Goal: Information Seeking & Learning: Learn about a topic

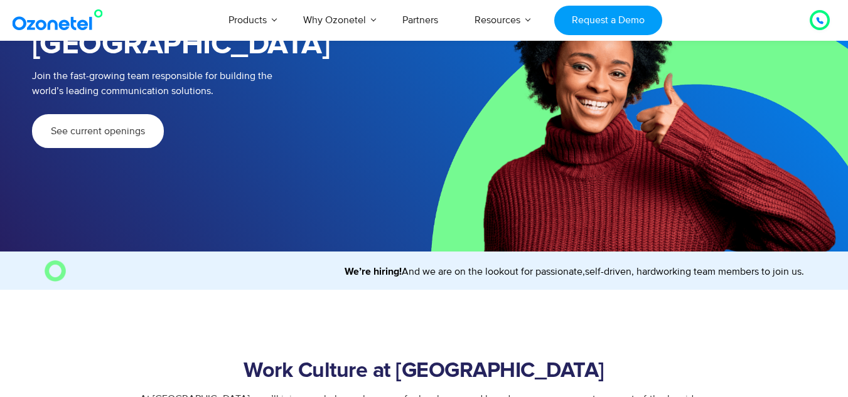
scroll to position [159, 0]
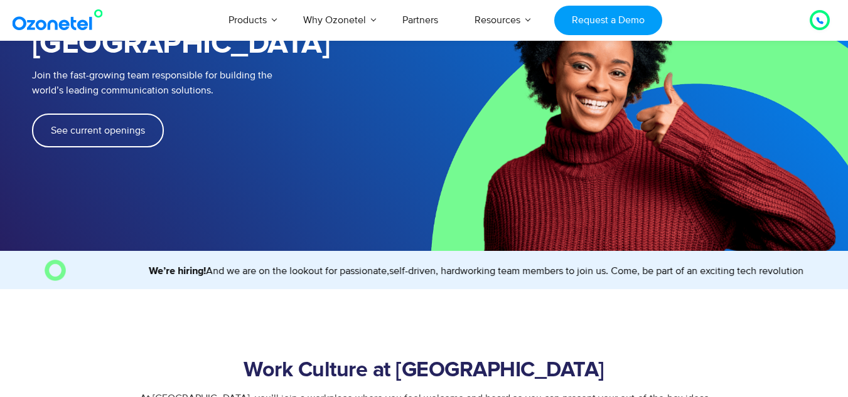
click at [101, 114] on link "See current openings" at bounding box center [98, 131] width 132 height 34
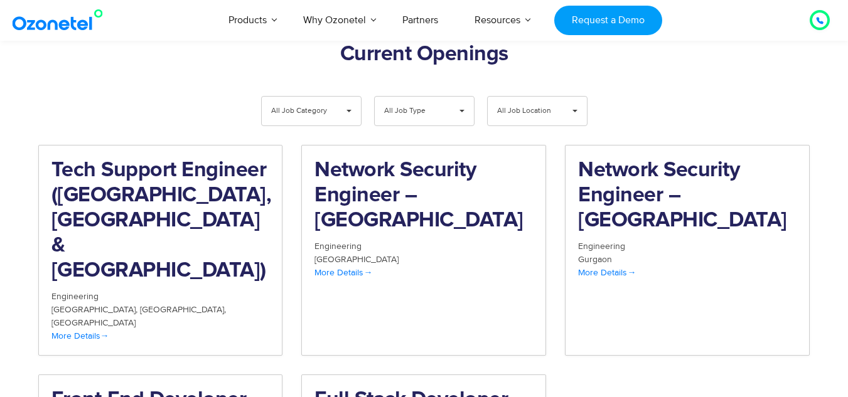
scroll to position [1301, 0]
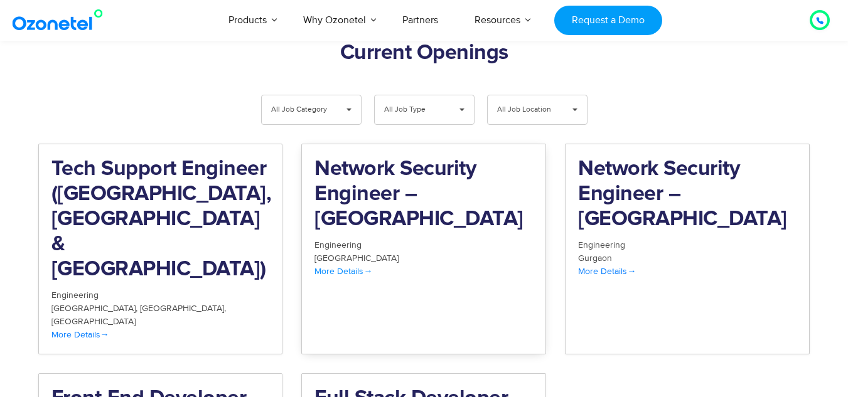
click at [406, 265] on div "More Details" at bounding box center [424, 271] width 219 height 13
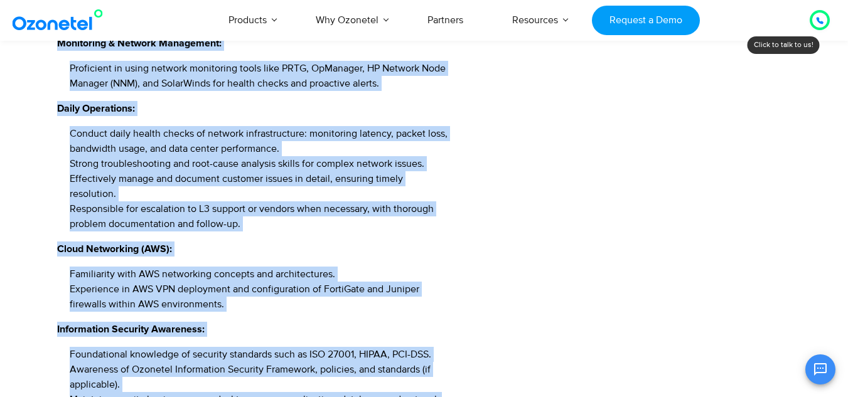
scroll to position [1260, 0]
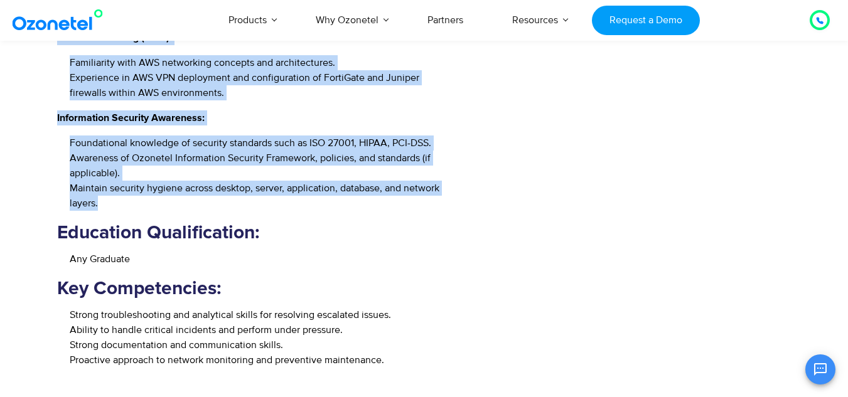
drag, startPoint x: 54, startPoint y: 140, endPoint x: 219, endPoint y: 154, distance: 165.8
click at [219, 181] on li "Maintain security hygiene across desktop, server, application, database, and ne…" at bounding box center [261, 196] width 382 height 30
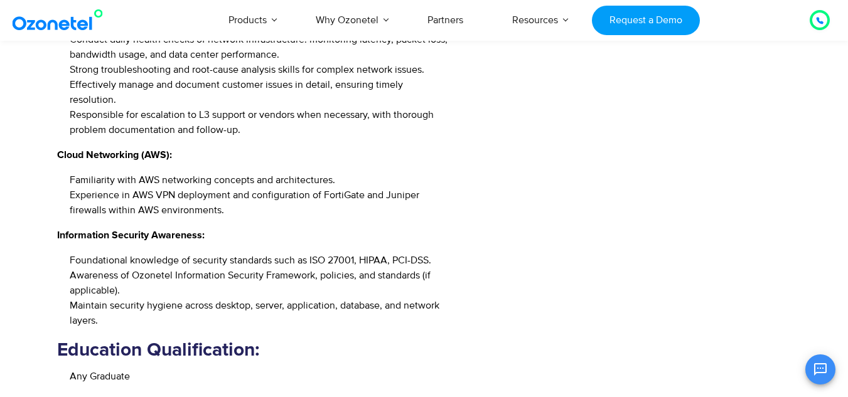
scroll to position [1141, 0]
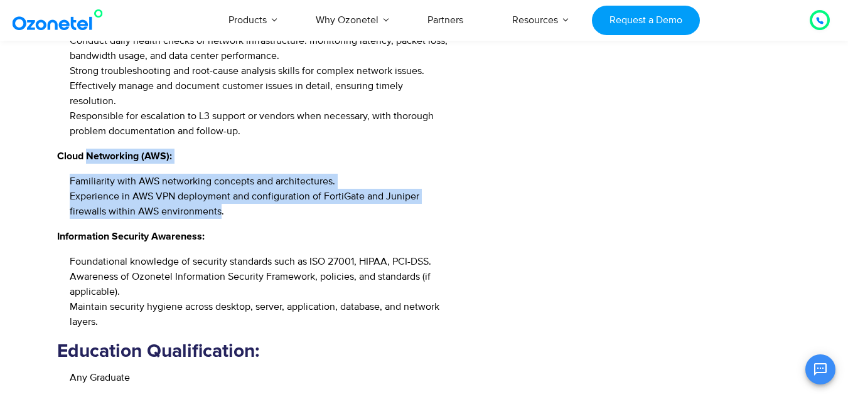
drag, startPoint x: 219, startPoint y: 169, endPoint x: 88, endPoint y: 102, distance: 147.2
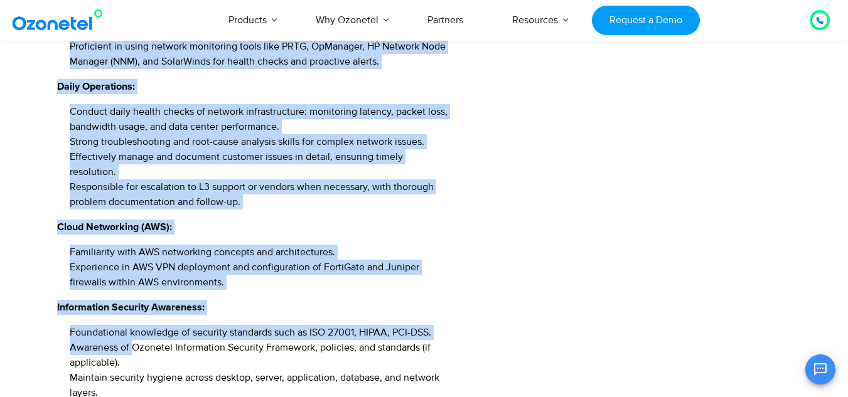
scroll to position [1074, 0]
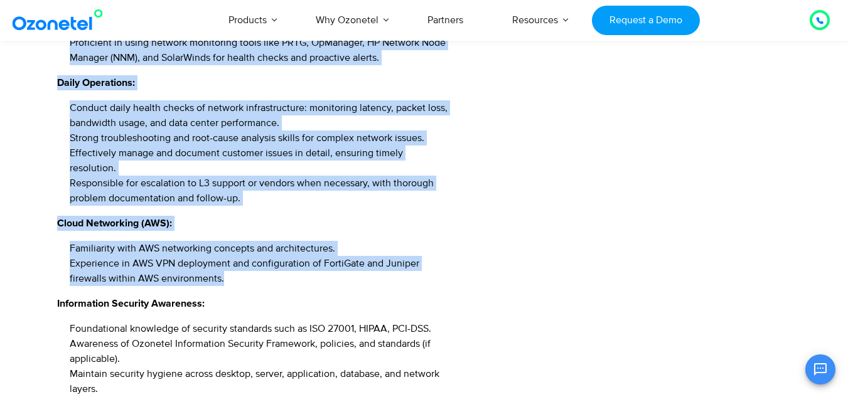
drag, startPoint x: 52, startPoint y: 178, endPoint x: 228, endPoint y: 229, distance: 182.9
copy div "Operating Systems: Strong working knowledge of Windows 10 and Linux environment…"
